Goal: Information Seeking & Learning: Stay updated

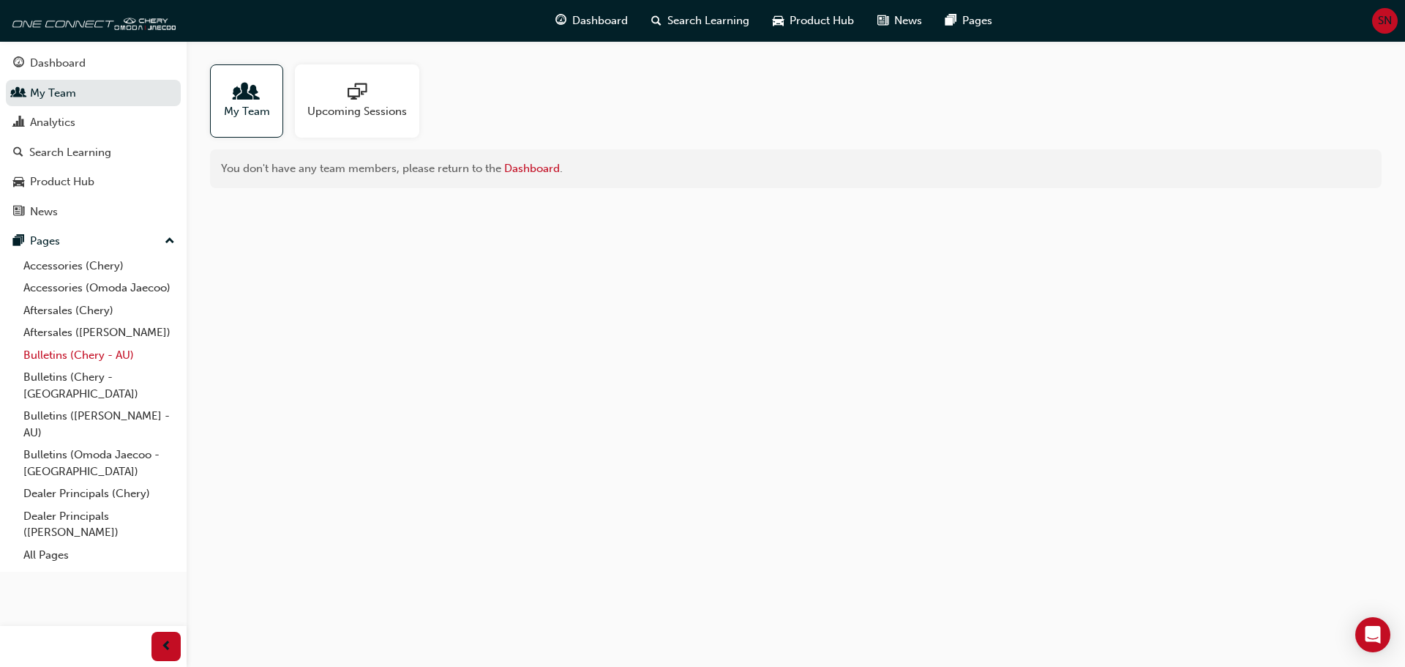
click at [98, 353] on link "Bulletins (Chery - AU)" at bounding box center [99, 355] width 163 height 23
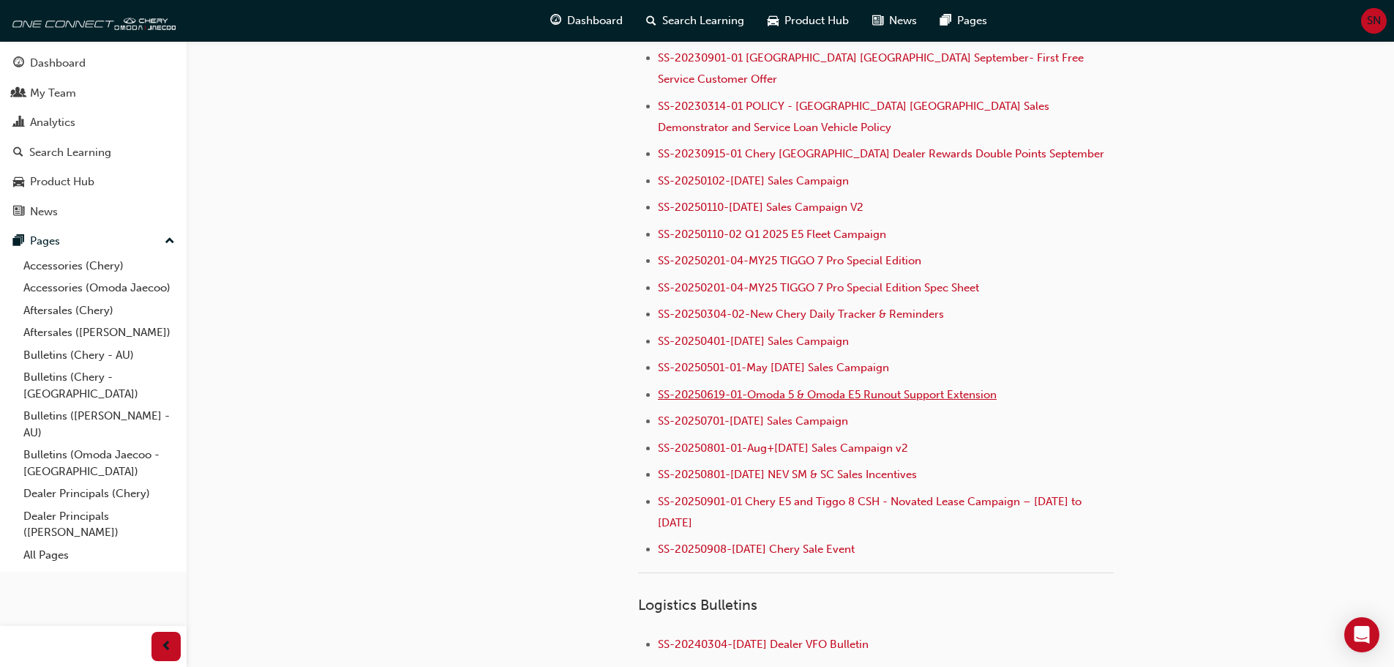
scroll to position [1537, 0]
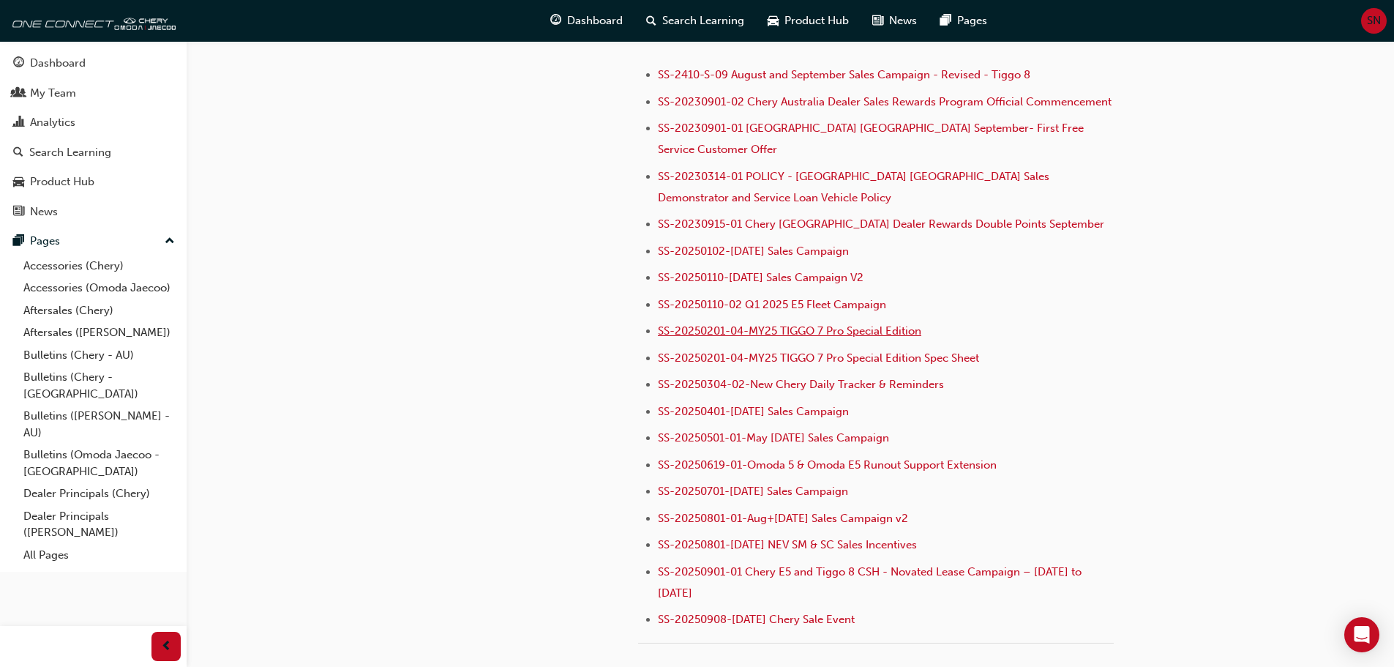
click at [778, 324] on span "SS-20250201-04-MY25 TIGGO 7 Pro Special Edition" at bounding box center [789, 330] width 263 height 13
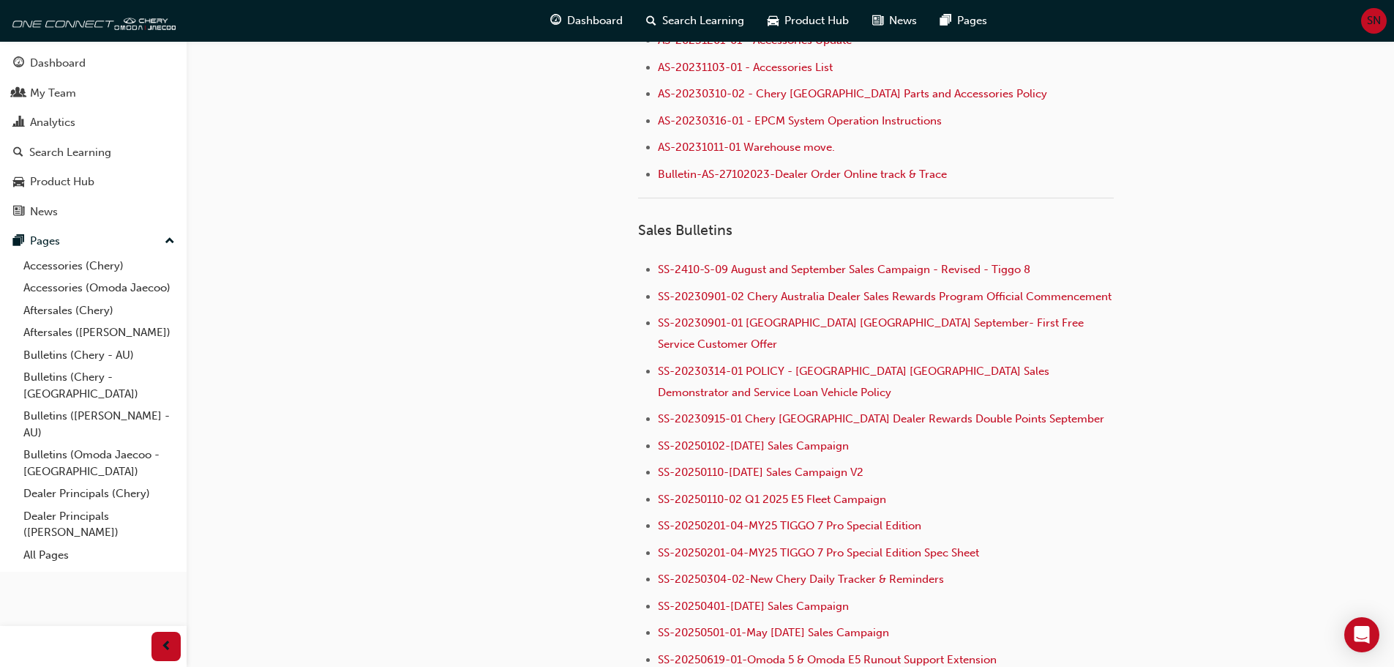
scroll to position [1610, 0]
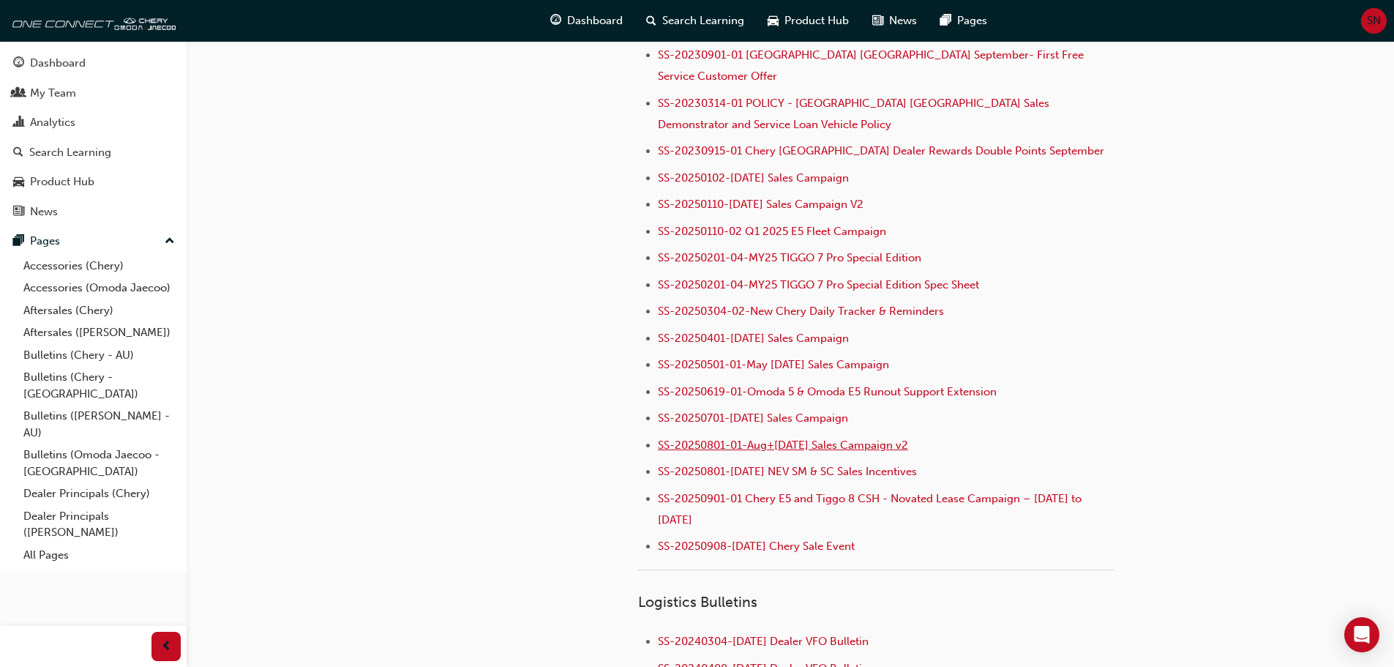
click at [834, 438] on span "SS-20250801-01-Aug+[DATE] Sales Campaign v2" at bounding box center [783, 444] width 250 height 13
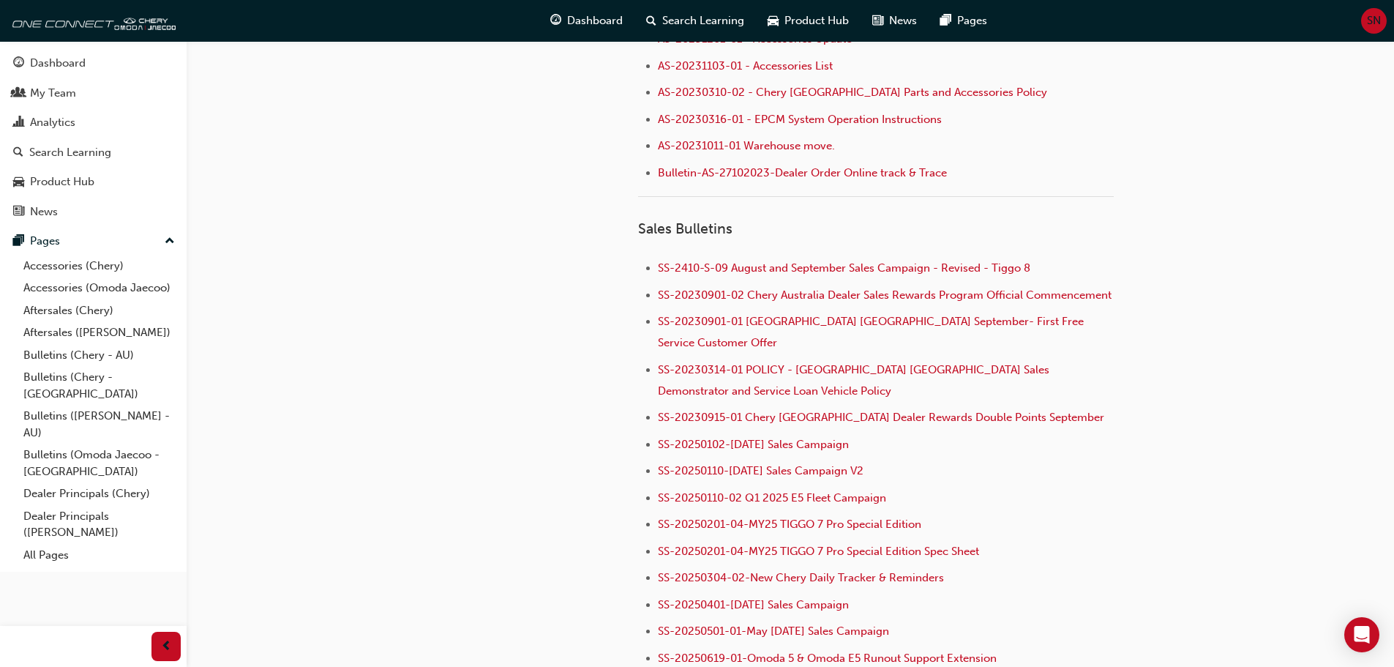
scroll to position [1317, 0]
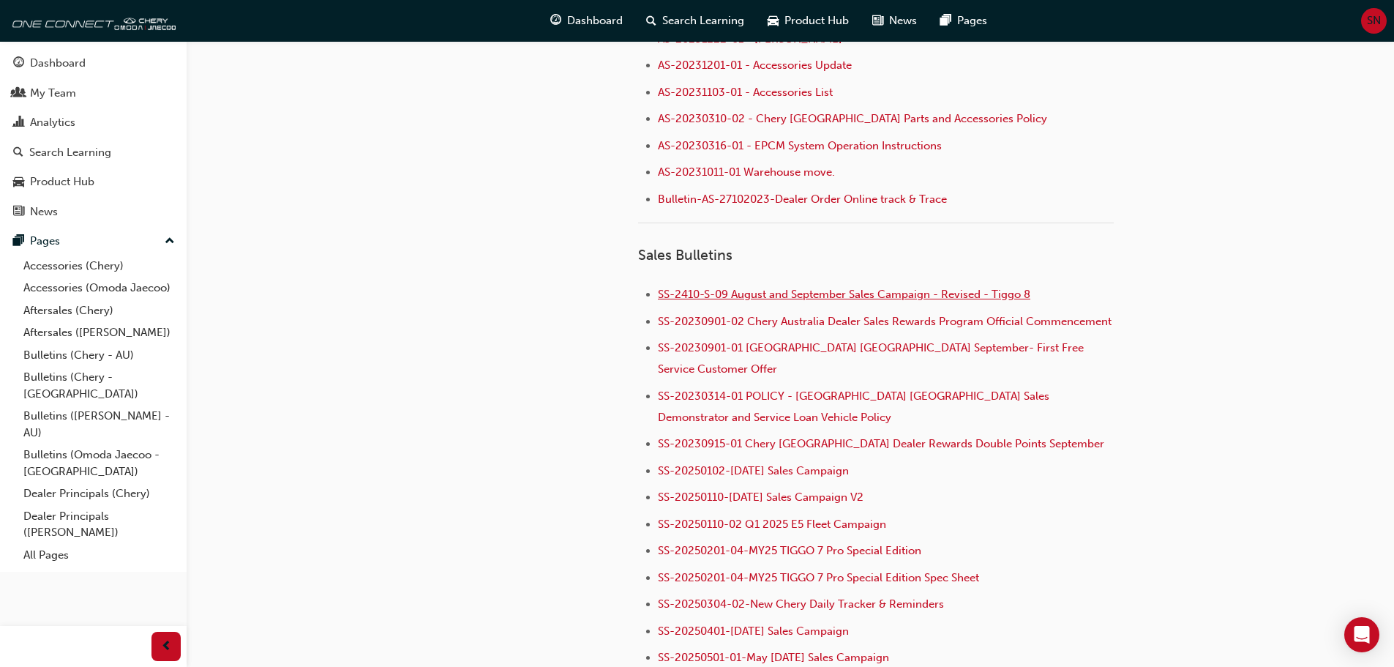
click at [888, 292] on span "SS-2410-S-09 August and September Sales Campaign - Revised - Tiggo 8" at bounding box center [844, 294] width 373 height 13
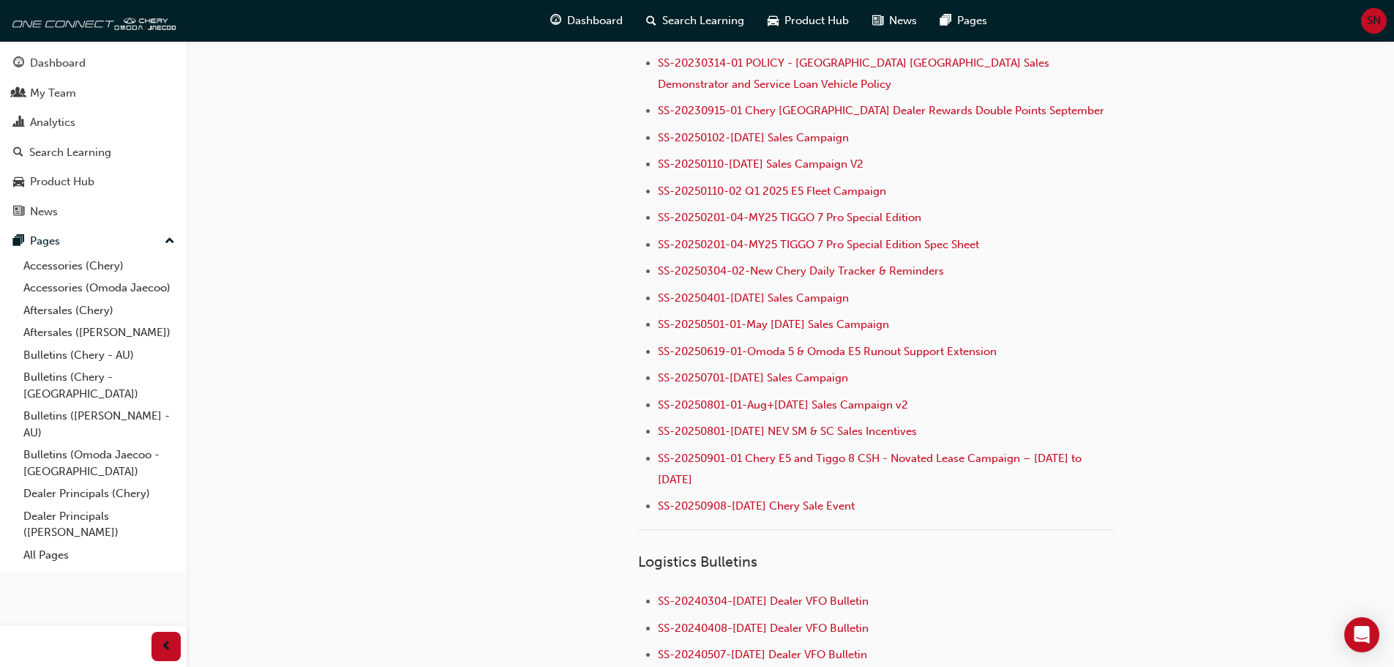
scroll to position [1756, 0]
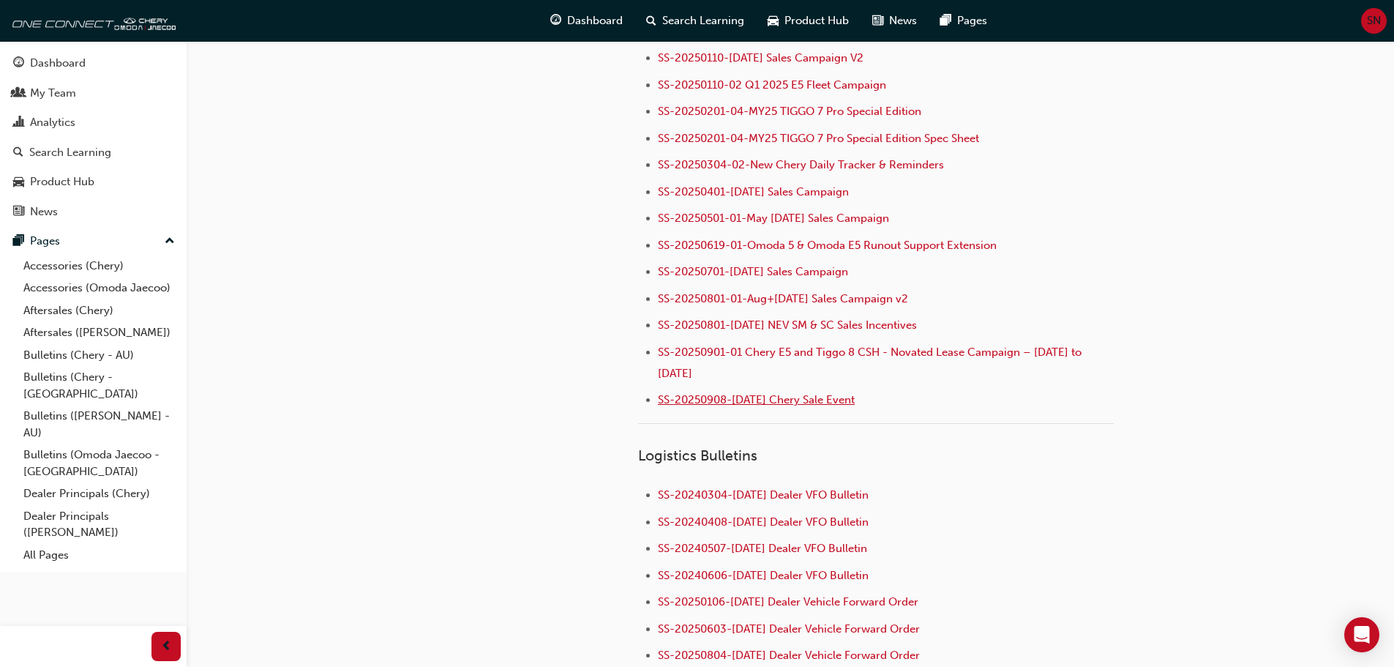
click at [855, 393] on span "SS-20250908-[DATE] Chery Sale Event" at bounding box center [756, 399] width 197 height 13
